Goal: Check status: Check status

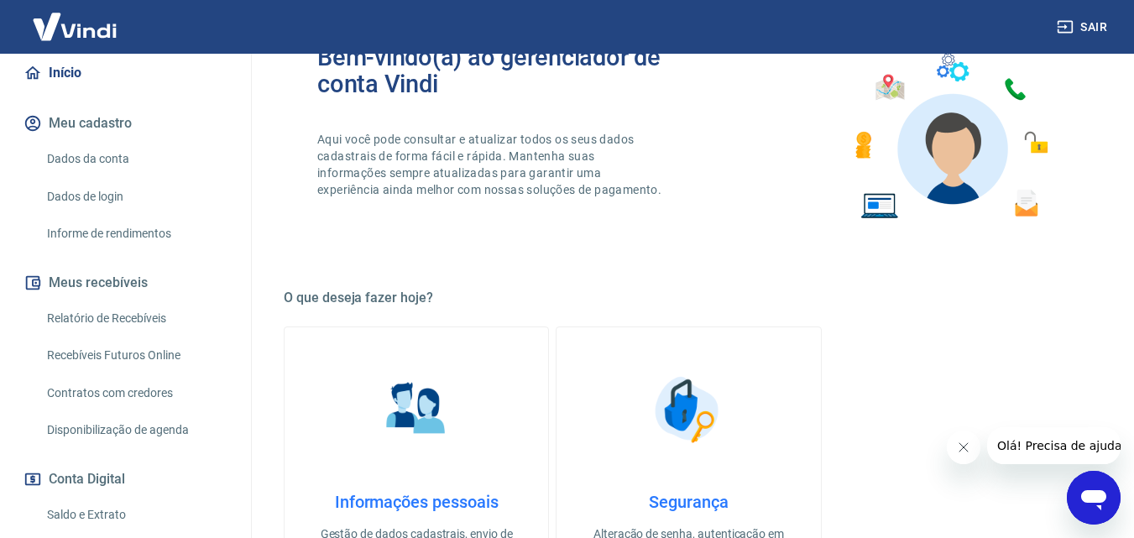
scroll to position [168, 0]
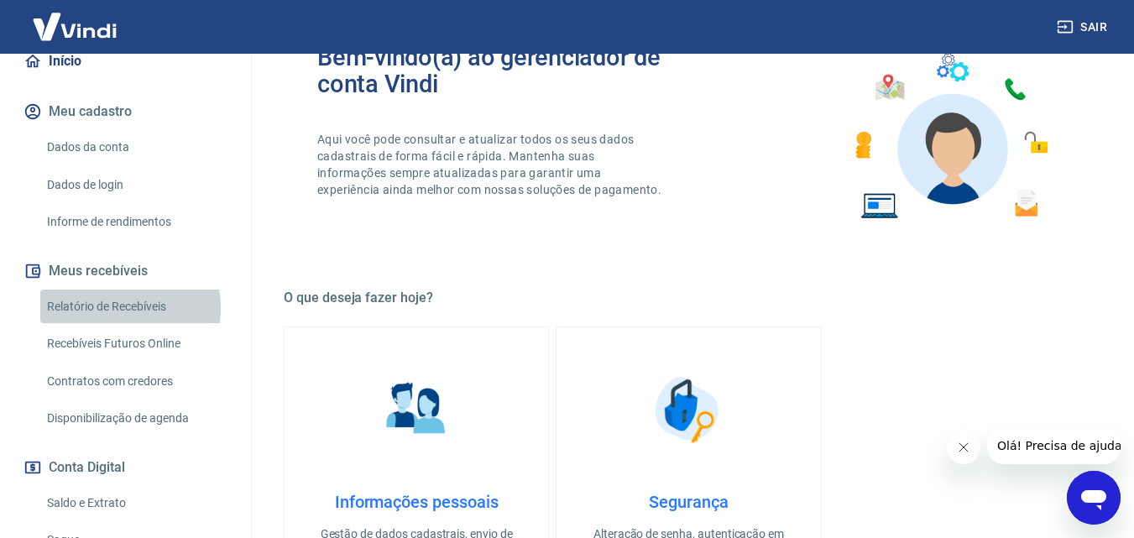
click at [120, 324] on link "Relatório de Recebíveis" at bounding box center [135, 307] width 191 height 34
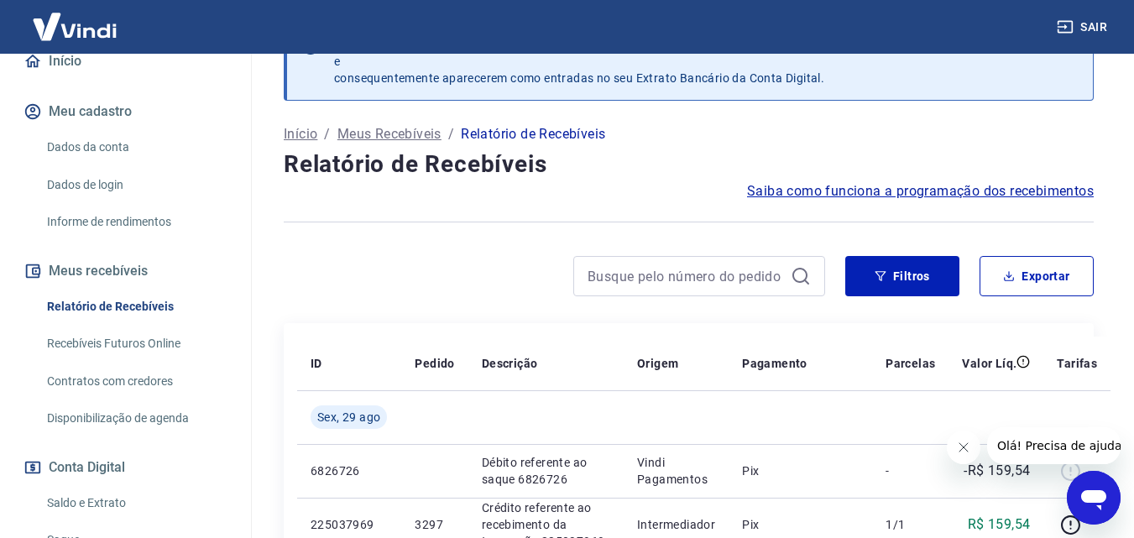
scroll to position [84, 0]
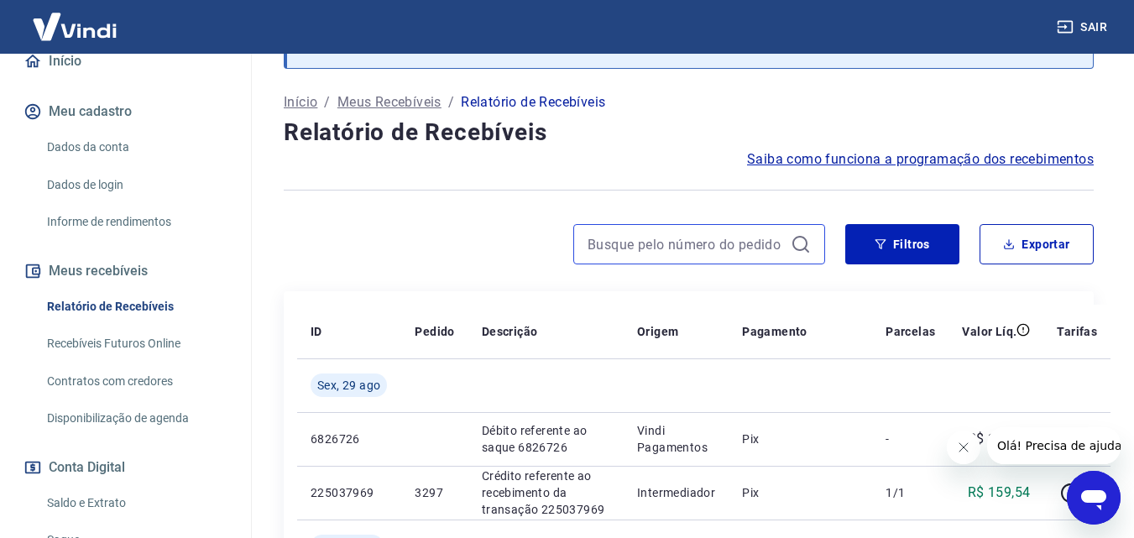
click at [625, 245] on input at bounding box center [686, 244] width 196 height 25
click at [626, 245] on input "3283" at bounding box center [686, 244] width 196 height 25
click at [720, 250] on input "3283" at bounding box center [686, 244] width 196 height 25
click at [721, 250] on input "3283" at bounding box center [686, 244] width 196 height 25
click at [722, 249] on input "3283" at bounding box center [686, 244] width 196 height 25
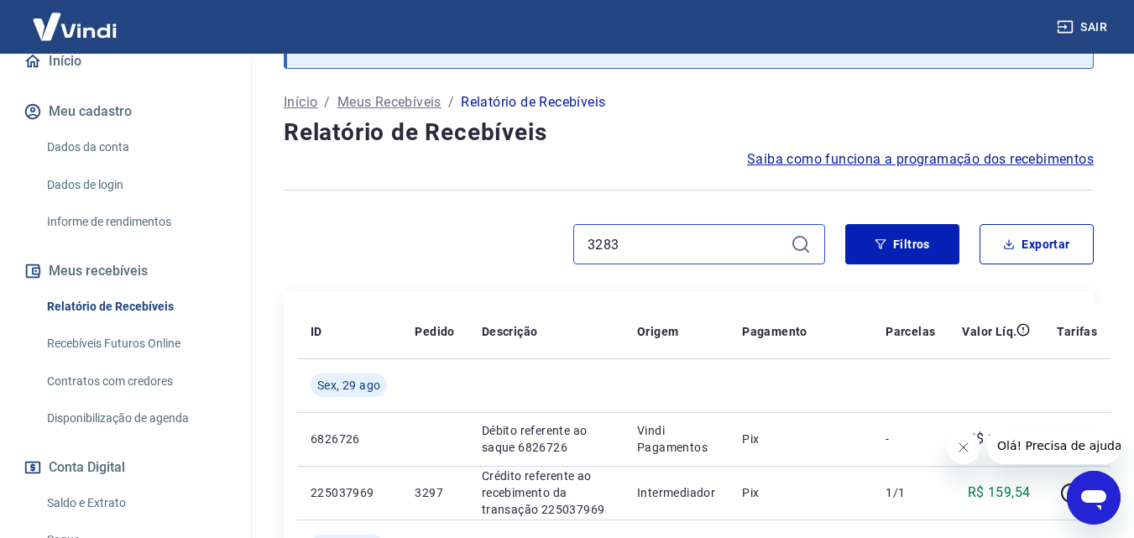
click at [722, 249] on input "3283" at bounding box center [686, 244] width 196 height 25
click at [723, 249] on input "3283" at bounding box center [686, 244] width 196 height 25
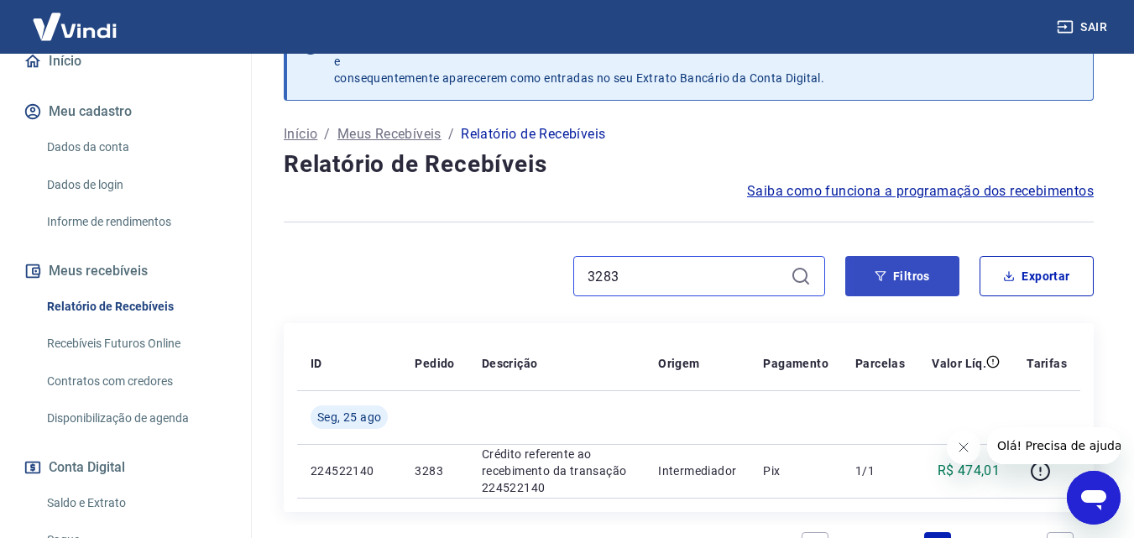
scroll to position [84, 0]
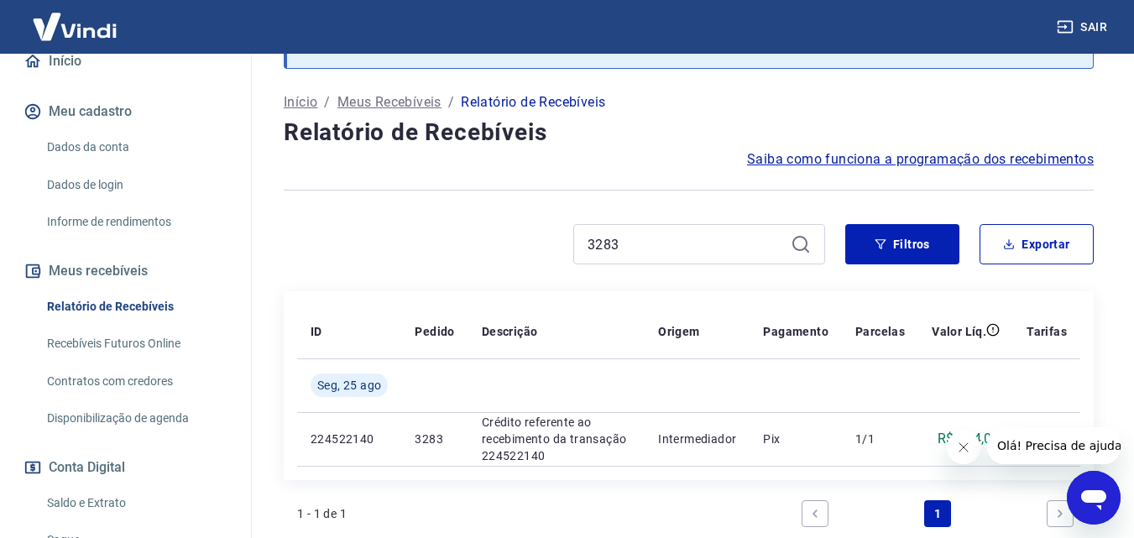
click at [894, 279] on div "Após o envio das liquidações aparecerem no Relatório de Recebíveis, elas podem …" at bounding box center [689, 320] width 850 height 700
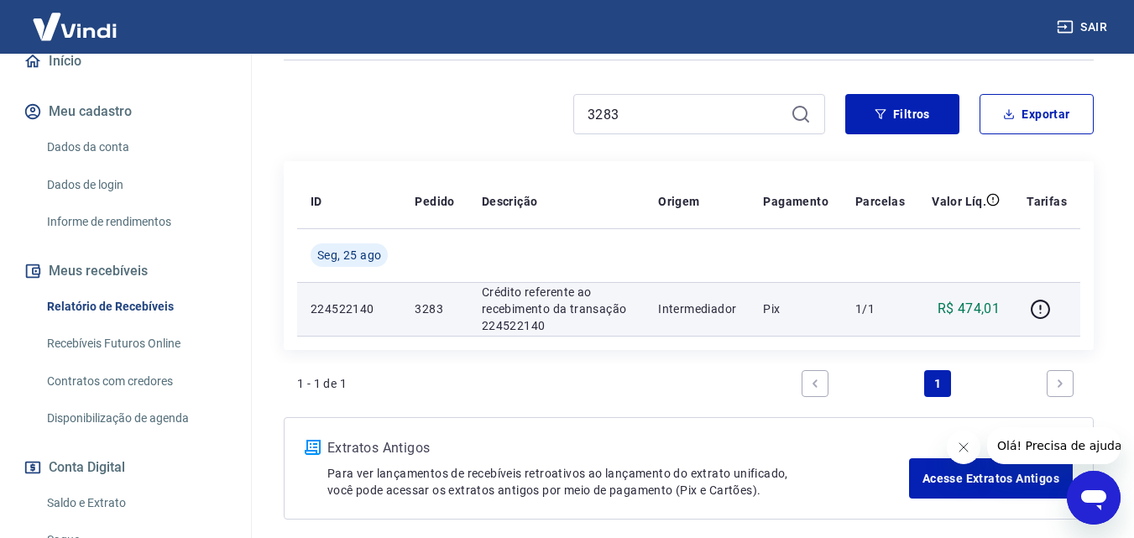
scroll to position [252, 0]
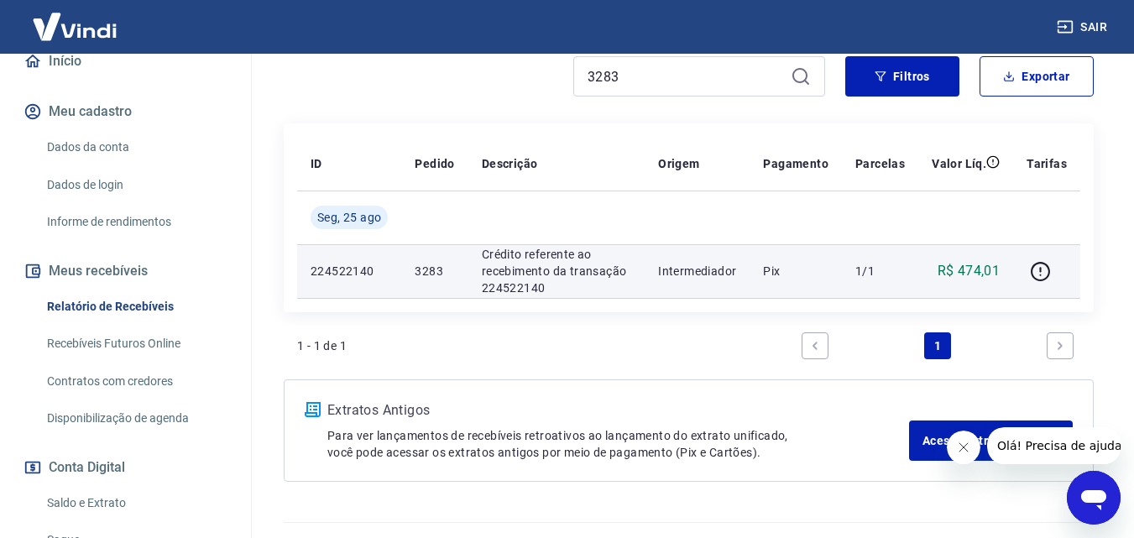
click at [782, 275] on p "Pix" at bounding box center [795, 271] width 65 height 17
click at [1038, 269] on icon "button" at bounding box center [1040, 271] width 21 height 21
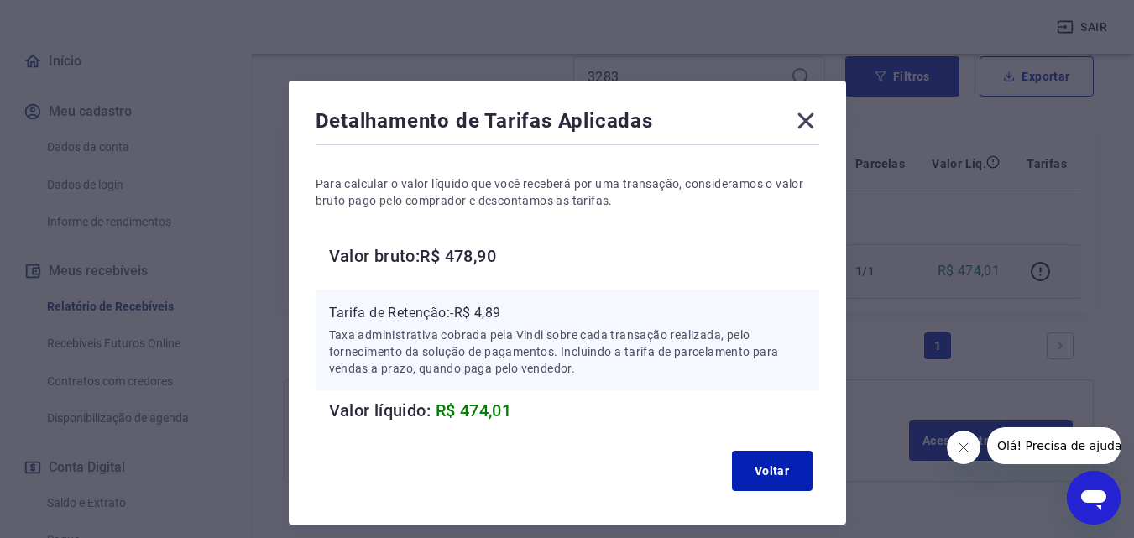
click at [811, 120] on icon at bounding box center [806, 120] width 27 height 27
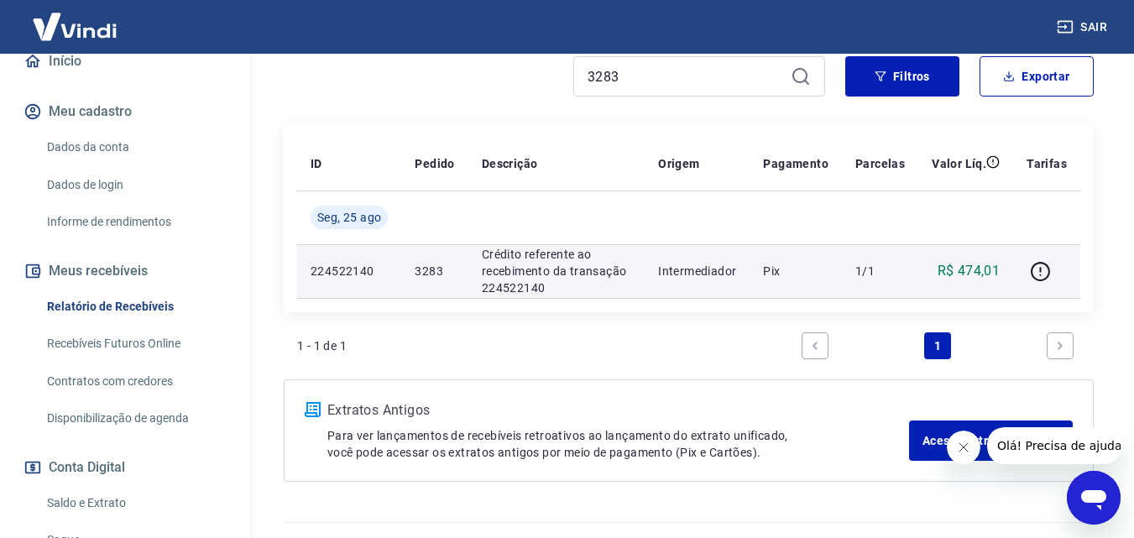
click at [464, 281] on td "3283" at bounding box center [434, 271] width 66 height 54
click at [525, 266] on p "Crédito referente ao recebimento da transação 224522140" at bounding box center [556, 271] width 149 height 50
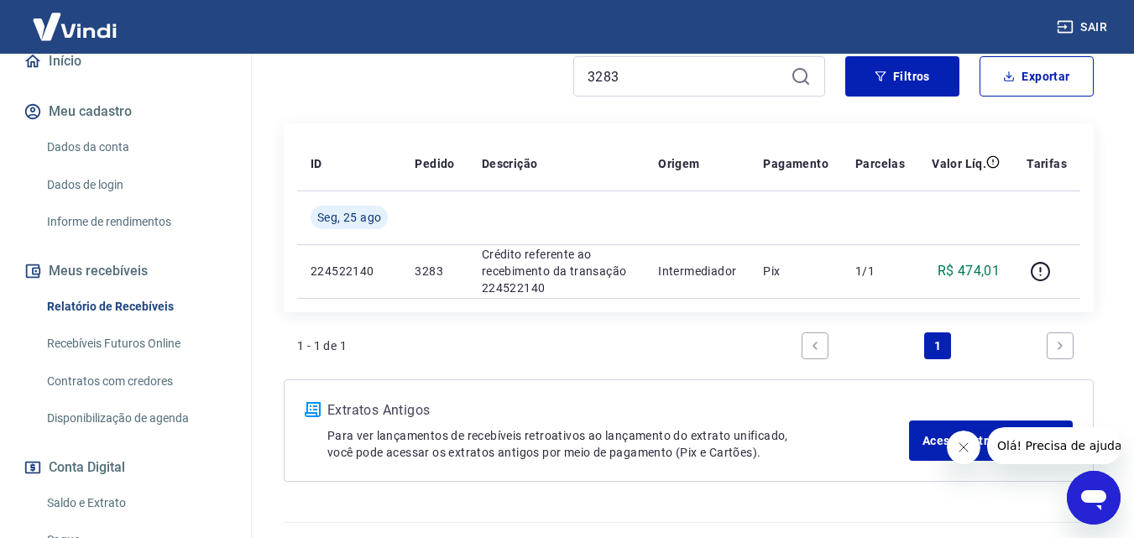
click at [582, 332] on div "1 - 1 de 1 1" at bounding box center [688, 346] width 783 height 40
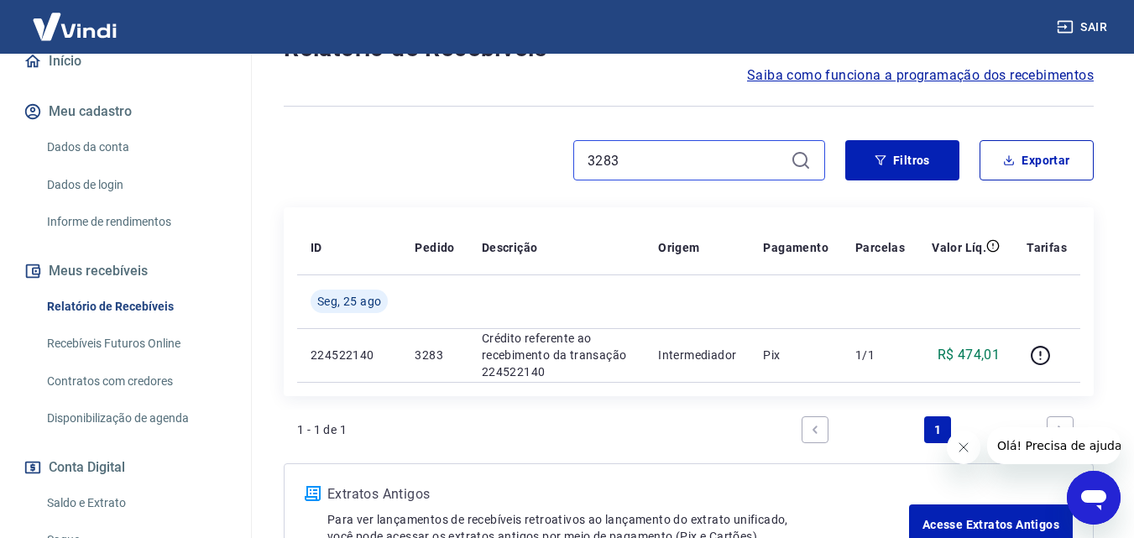
click at [666, 163] on input "3283" at bounding box center [686, 160] width 196 height 25
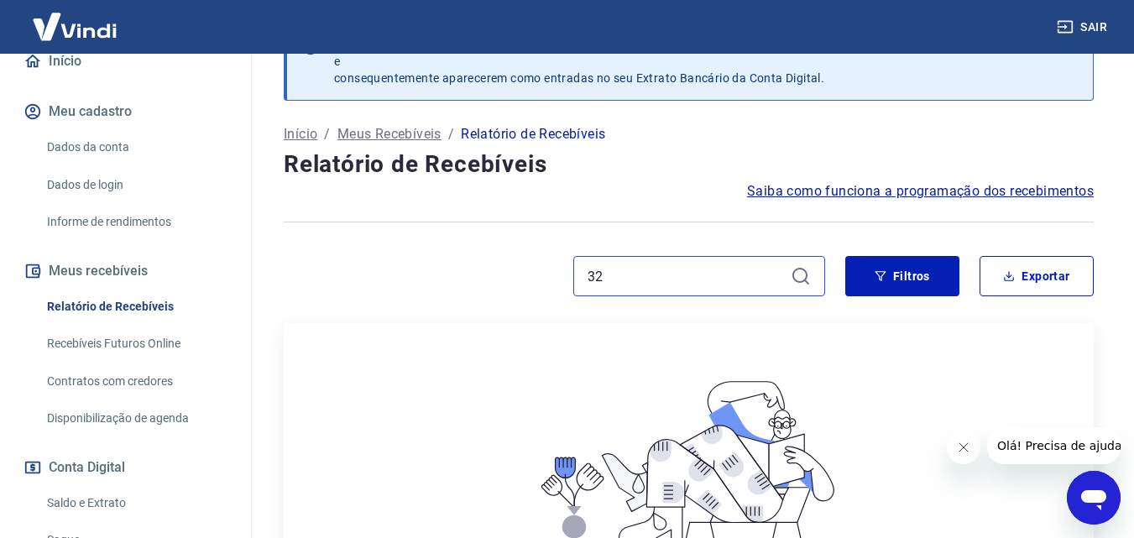
scroll to position [168, 0]
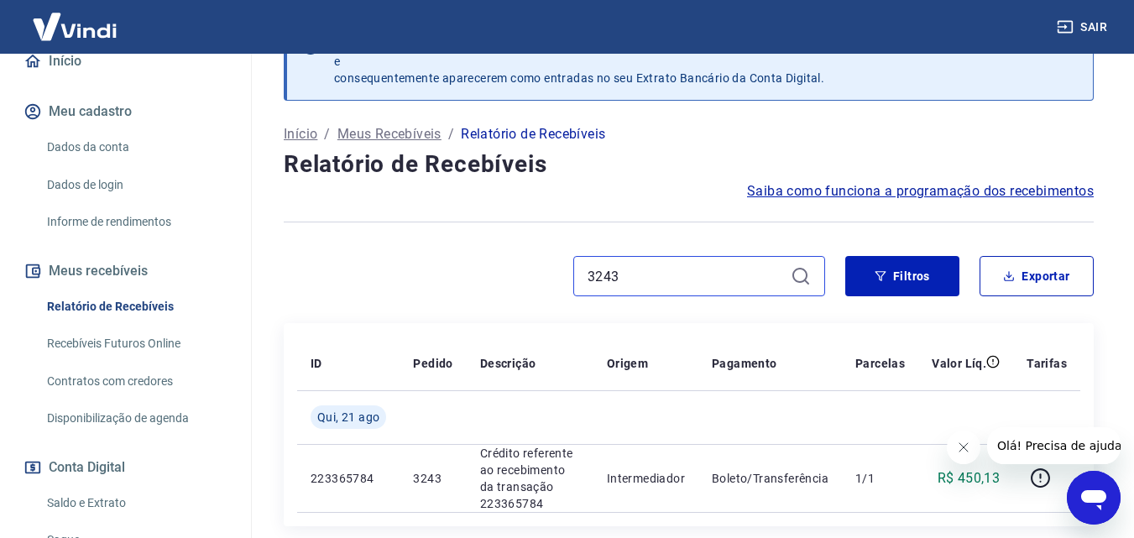
scroll to position [168, 0]
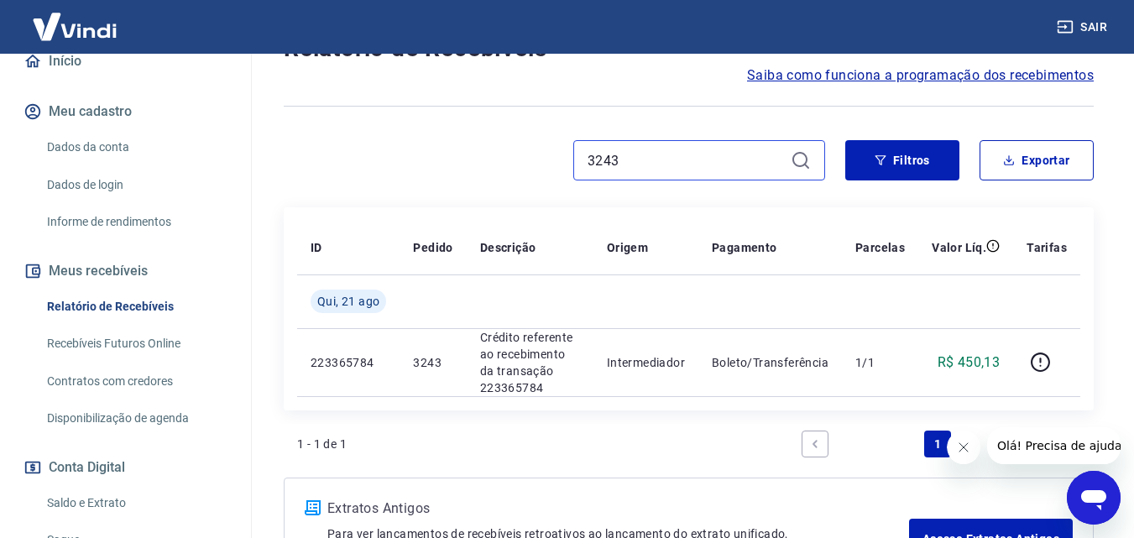
type input "3243"
